Goal: Transaction & Acquisition: Book appointment/travel/reservation

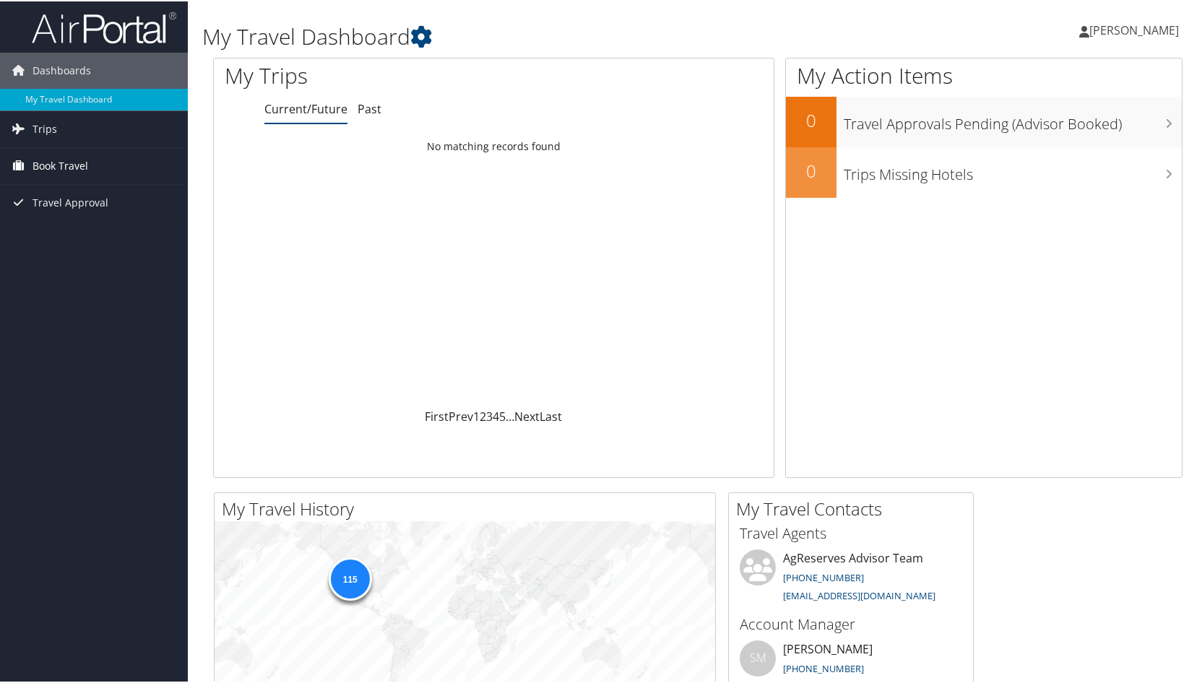
click at [69, 166] on span "Book Travel" at bounding box center [60, 165] width 56 height 36
click at [87, 241] on link "Book/Manage Online Trips" at bounding box center [94, 237] width 188 height 22
